Goal: Information Seeking & Learning: Learn about a topic

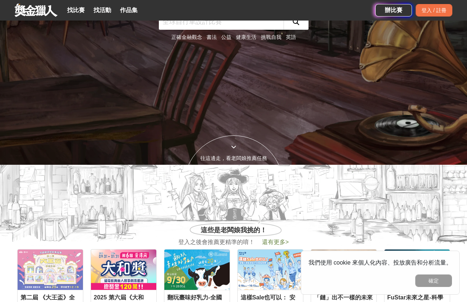
scroll to position [254, 0]
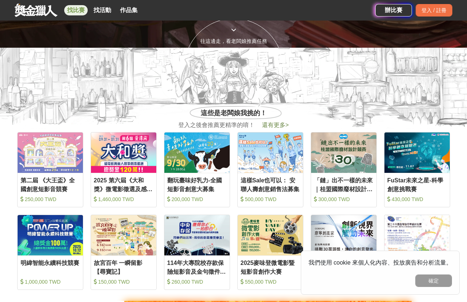
click at [80, 12] on link "找比賽" at bounding box center [75, 10] width 23 height 10
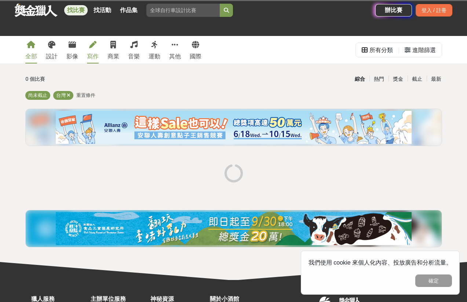
click at [92, 54] on div "寫作" at bounding box center [93, 56] width 12 height 9
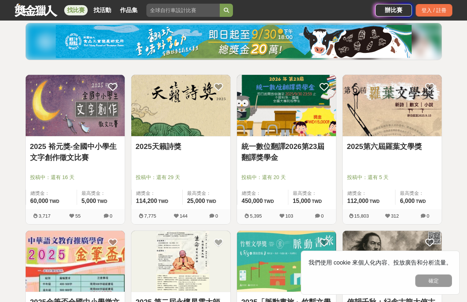
scroll to position [85, 0]
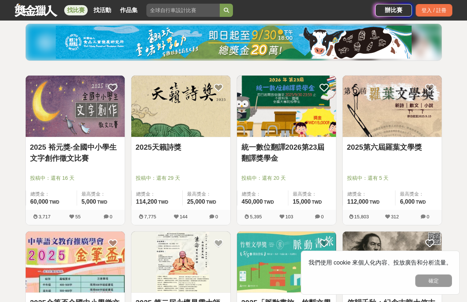
click at [379, 144] on link "2025第六屆羅葉文學獎" at bounding box center [392, 147] width 90 height 11
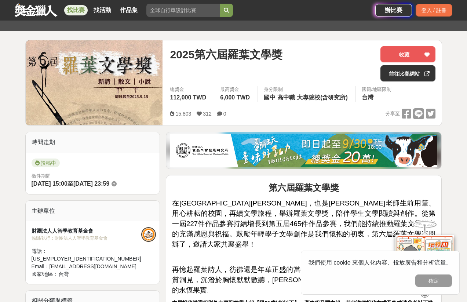
scroll to position [153, 0]
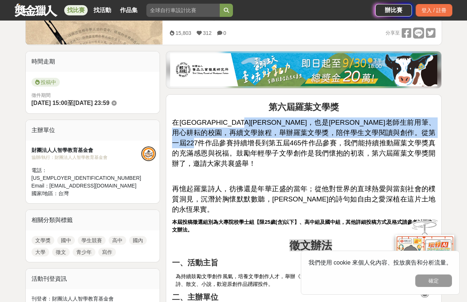
drag, startPoint x: 281, startPoint y: 122, endPoint x: 281, endPoint y: 143, distance: 20.2
click at [281, 143] on span "在[GEOGRAPHIC_DATA][PERSON_NAME]，也是[PERSON_NAME]老師生前用筆、用心耕耘的校園，再續文學旅程，舉辦羅葉文學獎，陪伴…" at bounding box center [303, 142] width 263 height 49
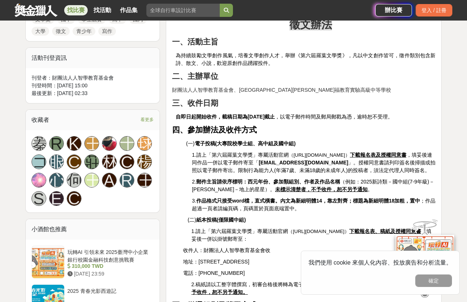
scroll to position [401, 0]
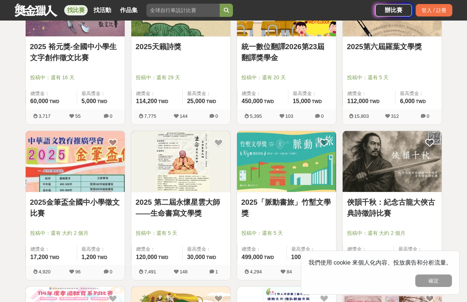
scroll to position [242, 0]
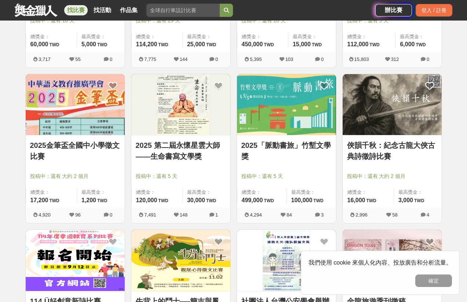
click at [282, 128] on img at bounding box center [286, 104] width 99 height 61
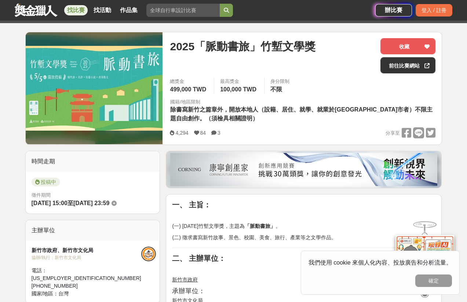
scroll to position [117, 0]
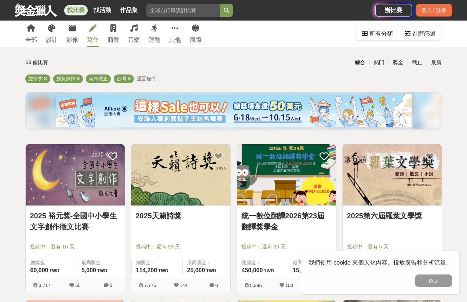
scroll to position [1, 0]
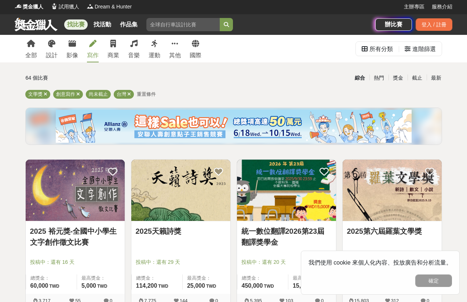
click at [205, 46] on div "全部 設計 影像 寫作 商業 音樂 運動 其他 國際 所有分類 進階篩選" at bounding box center [233, 48] width 428 height 27
click at [202, 46] on div "全部 設計 影像 寫作 商業 音樂 運動 其他 國際" at bounding box center [113, 48] width 185 height 27
click at [198, 46] on icon at bounding box center [195, 43] width 7 height 7
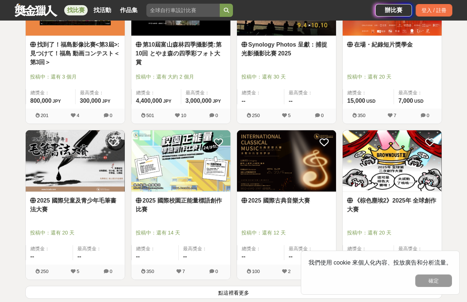
scroll to position [872, 0]
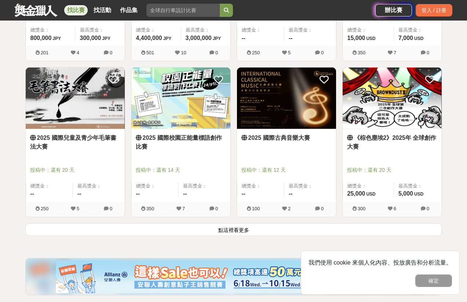
click at [242, 224] on button "點這裡看更多" at bounding box center [233, 229] width 417 height 13
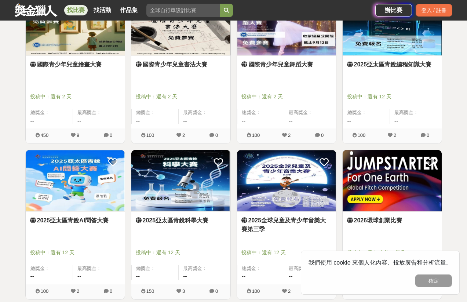
scroll to position [1833, 0]
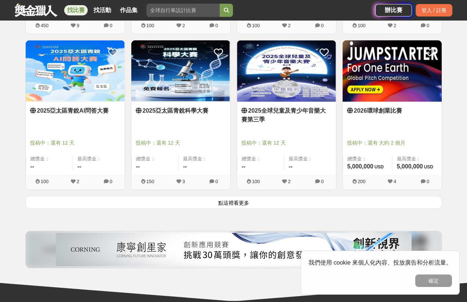
click at [239, 203] on button "點這裡看更多" at bounding box center [233, 202] width 417 height 13
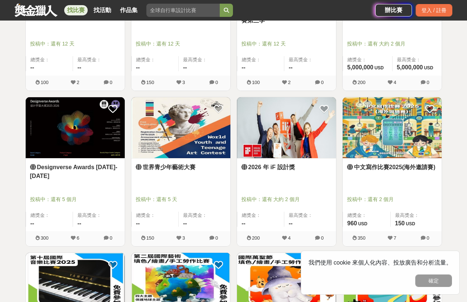
scroll to position [1936, 0]
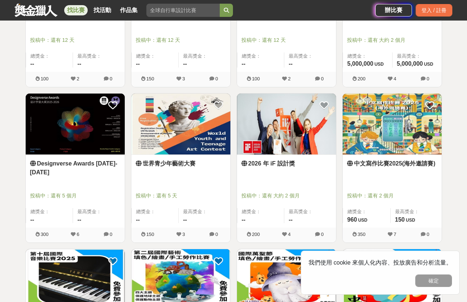
click at [368, 161] on link "中文寫作比賽2025(海外邀請賽)" at bounding box center [392, 163] width 90 height 9
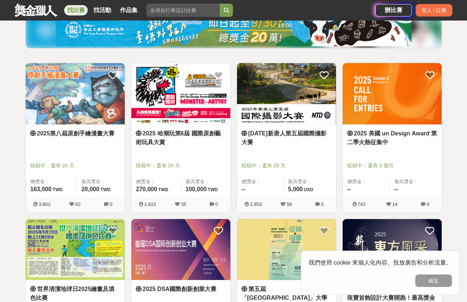
scroll to position [0, 0]
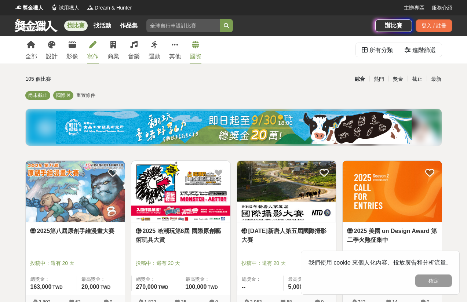
click at [89, 50] on link "寫作" at bounding box center [93, 49] width 12 height 27
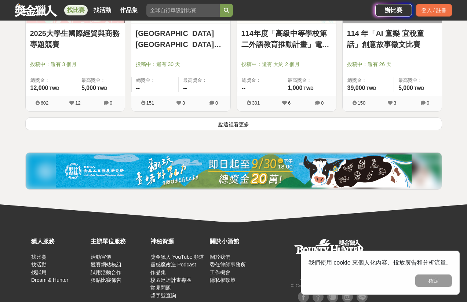
scroll to position [961, 0]
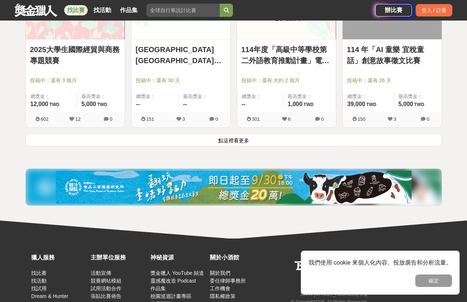
click at [223, 135] on button "點這裡看更多" at bounding box center [233, 139] width 417 height 13
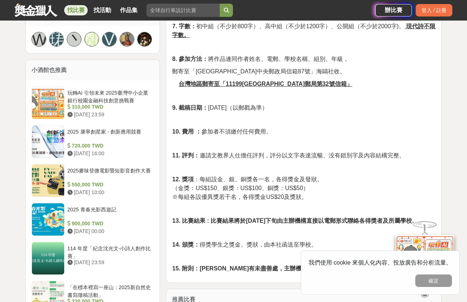
scroll to position [492, 0]
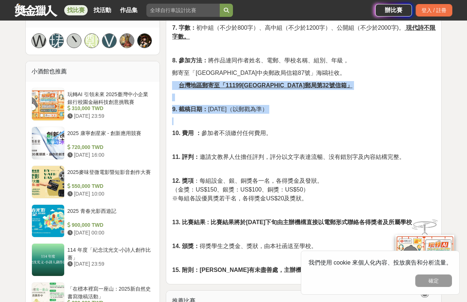
drag, startPoint x: 218, startPoint y: 80, endPoint x: 217, endPoint y: 121, distance: 41.1
click at [217, 121] on div "中文寫作比賽2025(海外邀請賽) 參賽須知 1. 宗旨： 提高學生寫作興趣、發掘學生寫作潛能。 2. 對象： 海外院校在校學生，均得參加。 3. 比賽日期 …" at bounding box center [303, 17] width 263 height 513
click at [217, 121] on p at bounding box center [303, 121] width 263 height 8
